Goal: Information Seeking & Learning: Learn about a topic

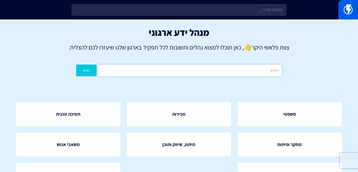
click at [195, 69] on input "text" at bounding box center [190, 70] width 184 height 12
type input "סמס"
click at [76, 64] on button "חפש" at bounding box center [86, 70] width 20 height 12
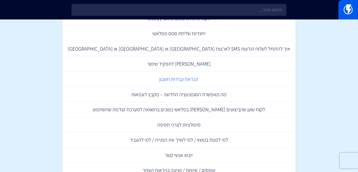
scroll to position [94, 0]
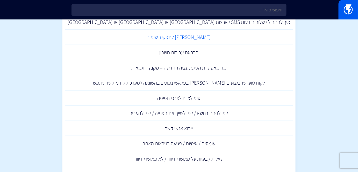
click at [186, 41] on link "[PERSON_NAME] לתפקיד שימור" at bounding box center [179, 37] width 228 height 15
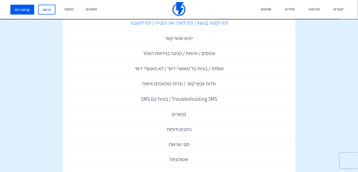
scroll to position [231, 0]
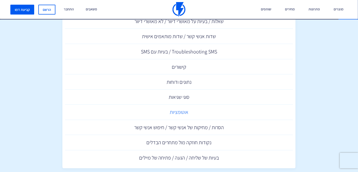
click at [176, 114] on link "אוטומציות" at bounding box center [179, 112] width 228 height 15
